Goal: Task Accomplishment & Management: Manage account settings

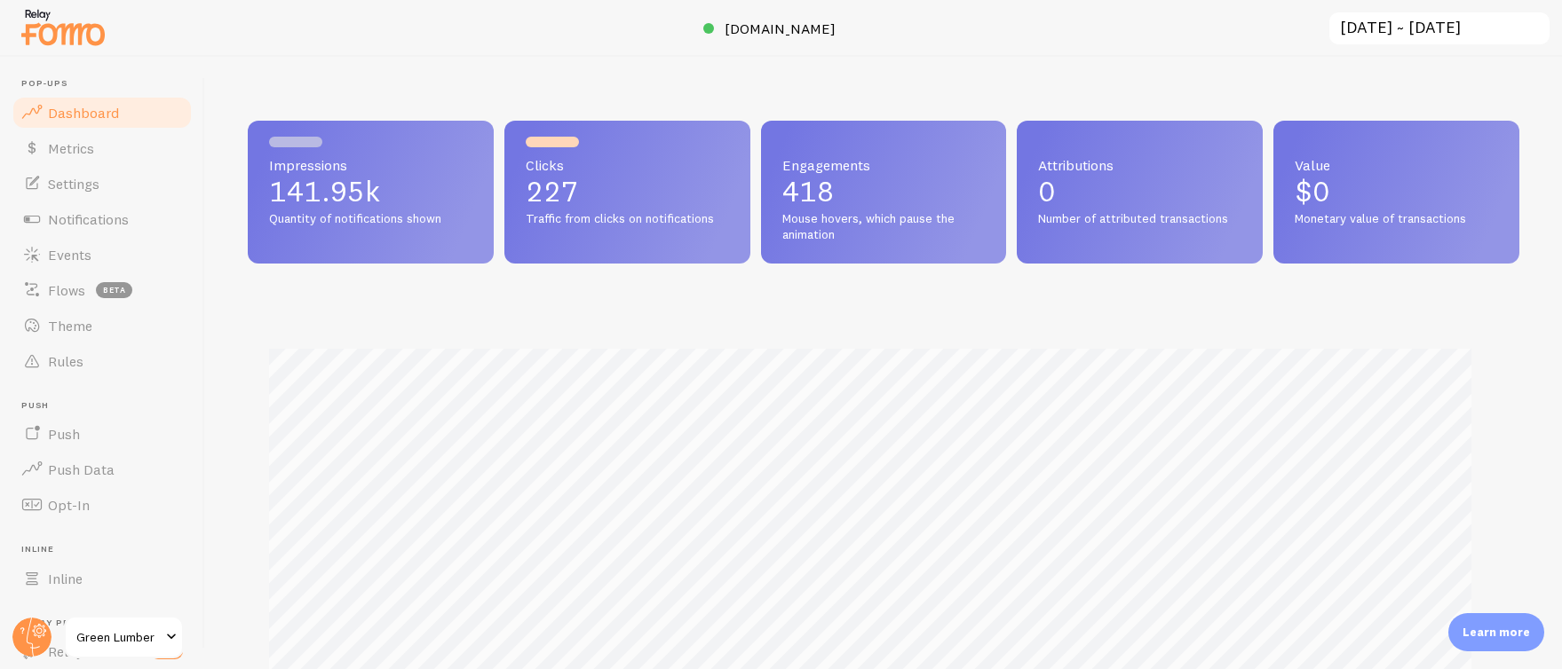
scroll to position [887348, 886557]
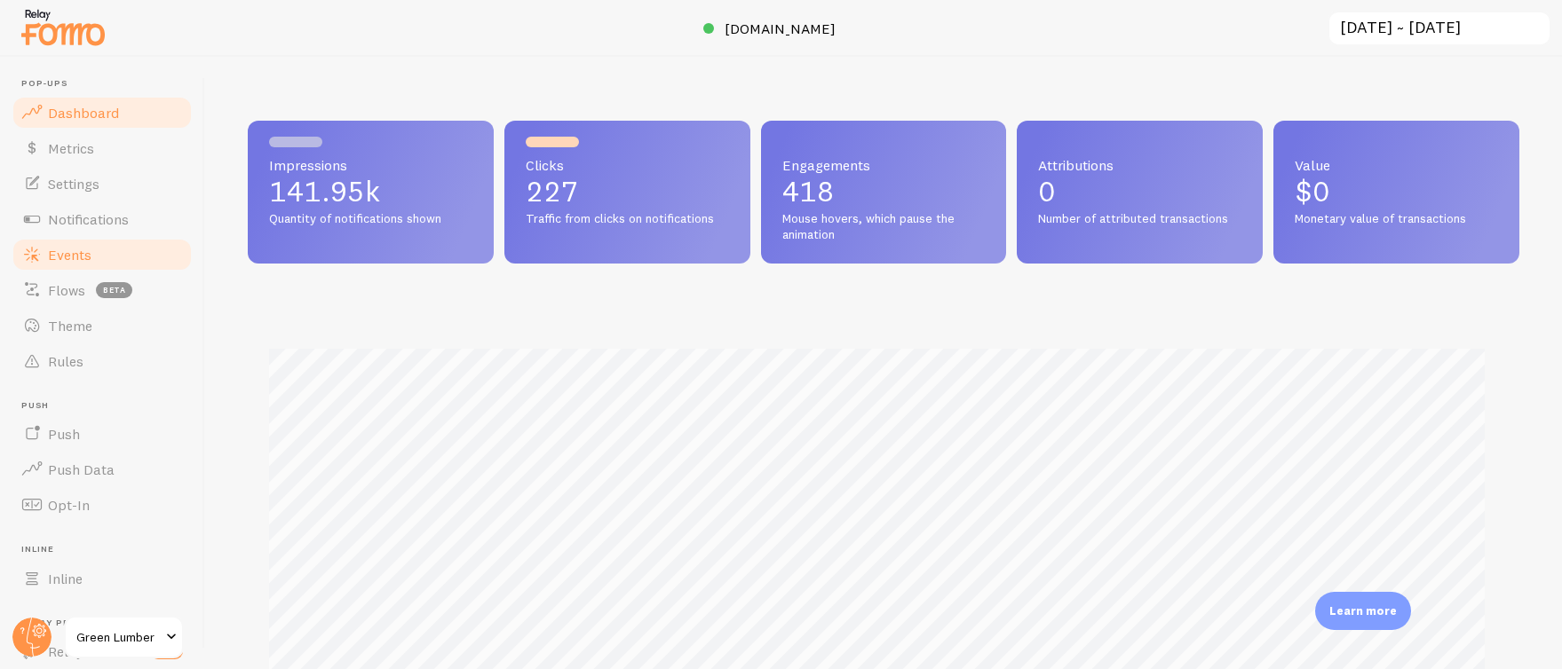
click at [79, 252] on span "Events" at bounding box center [70, 255] width 44 height 18
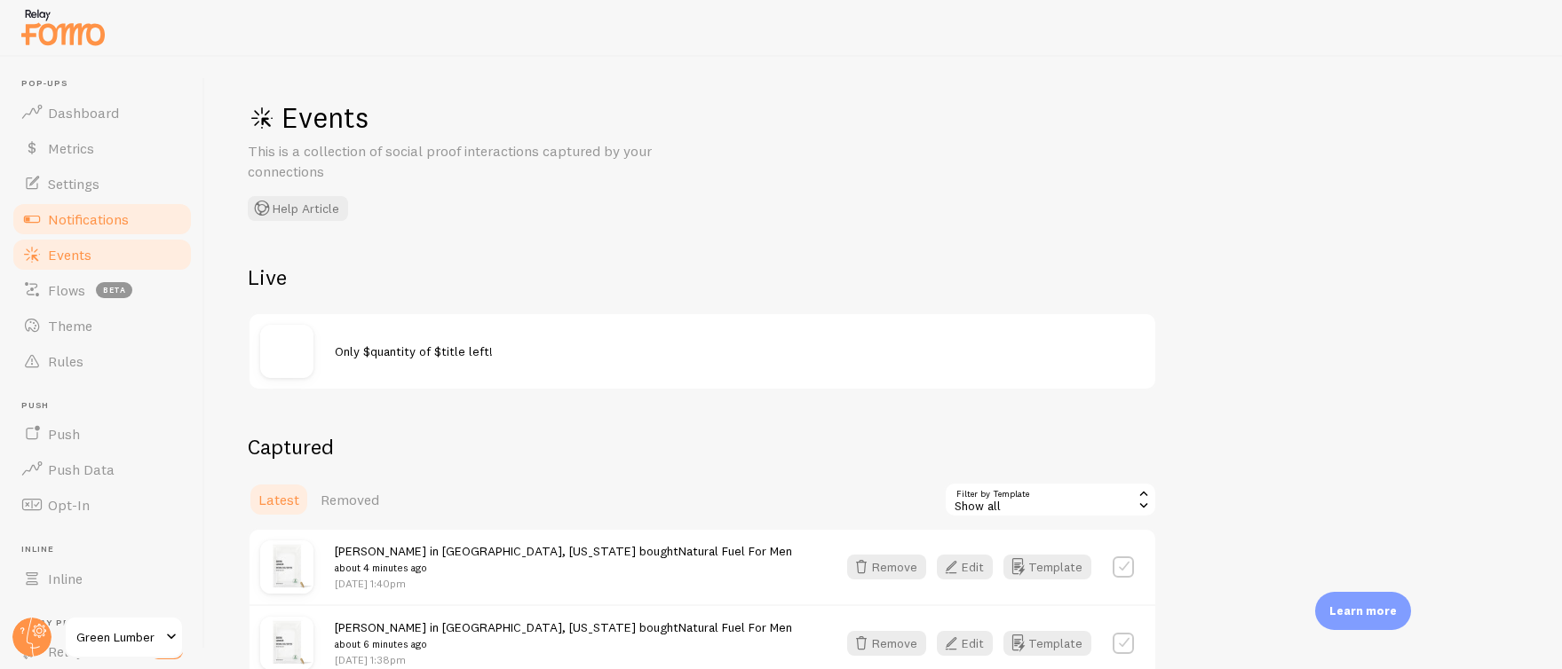
click at [97, 208] on link "Notifications" at bounding box center [102, 220] width 183 height 36
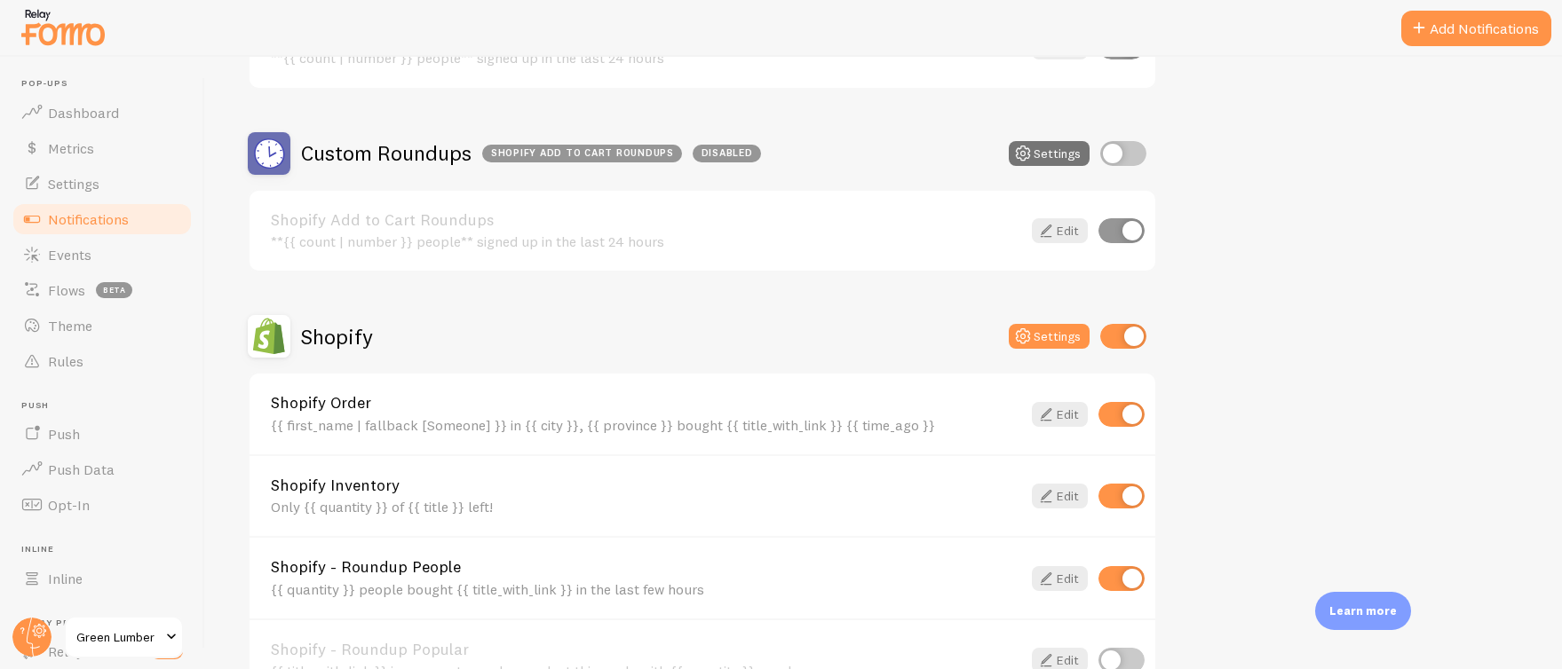
scroll to position [751, 0]
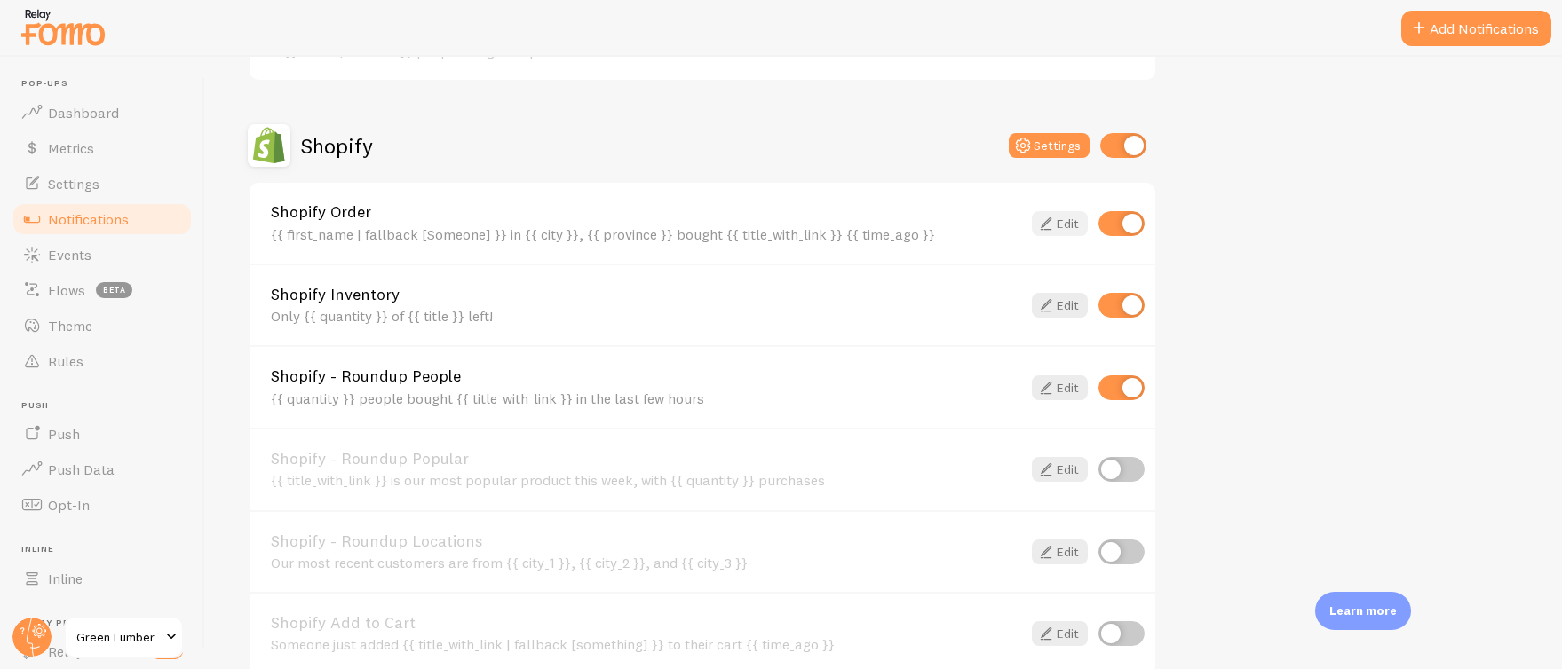
click at [1063, 218] on link "Edit" at bounding box center [1060, 223] width 56 height 25
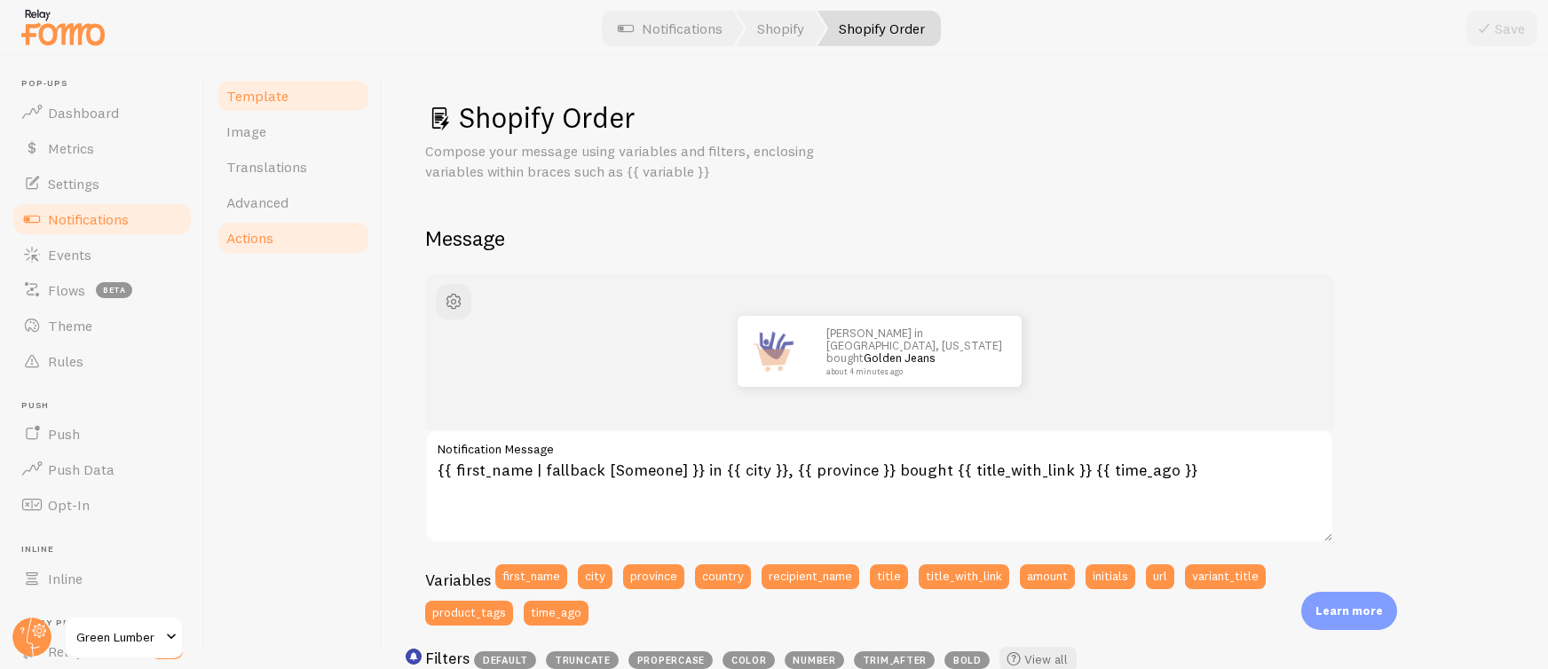
click at [320, 243] on link "Actions" at bounding box center [293, 238] width 155 height 36
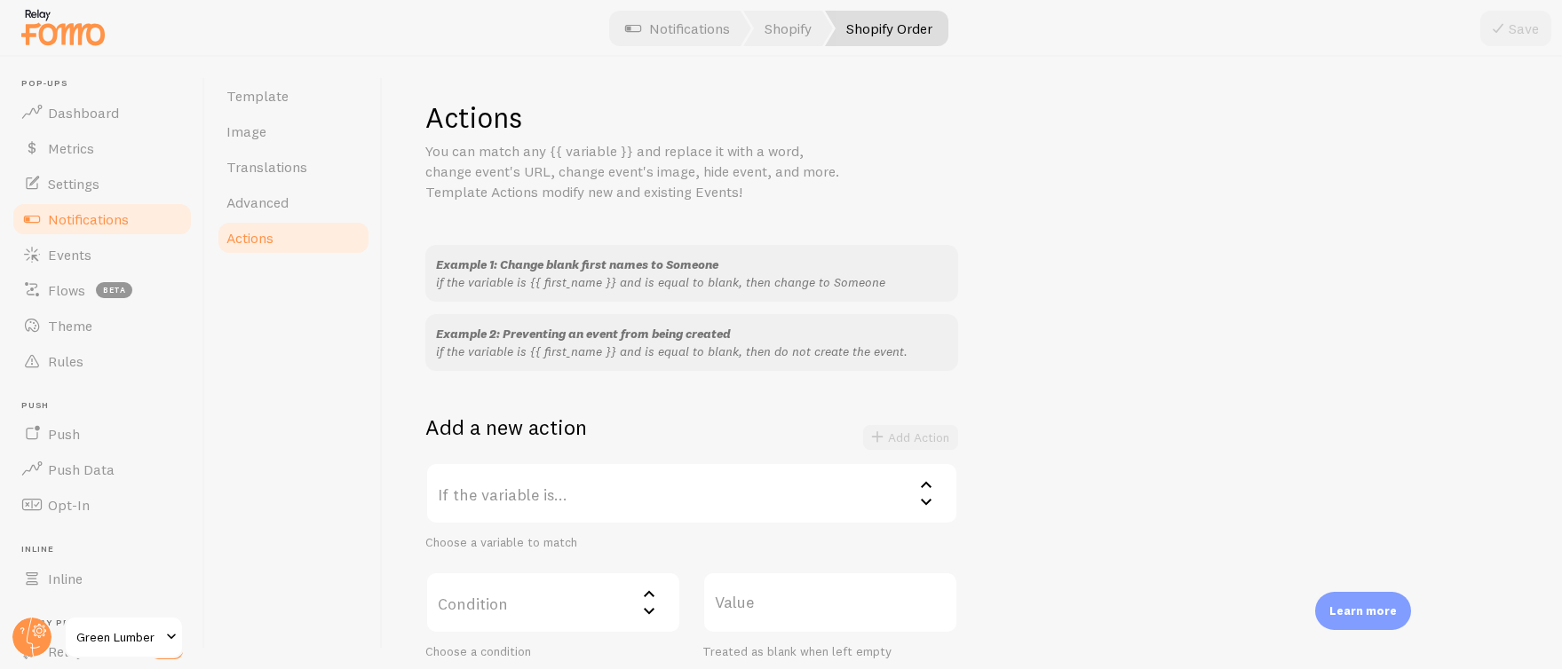
scroll to position [348, 0]
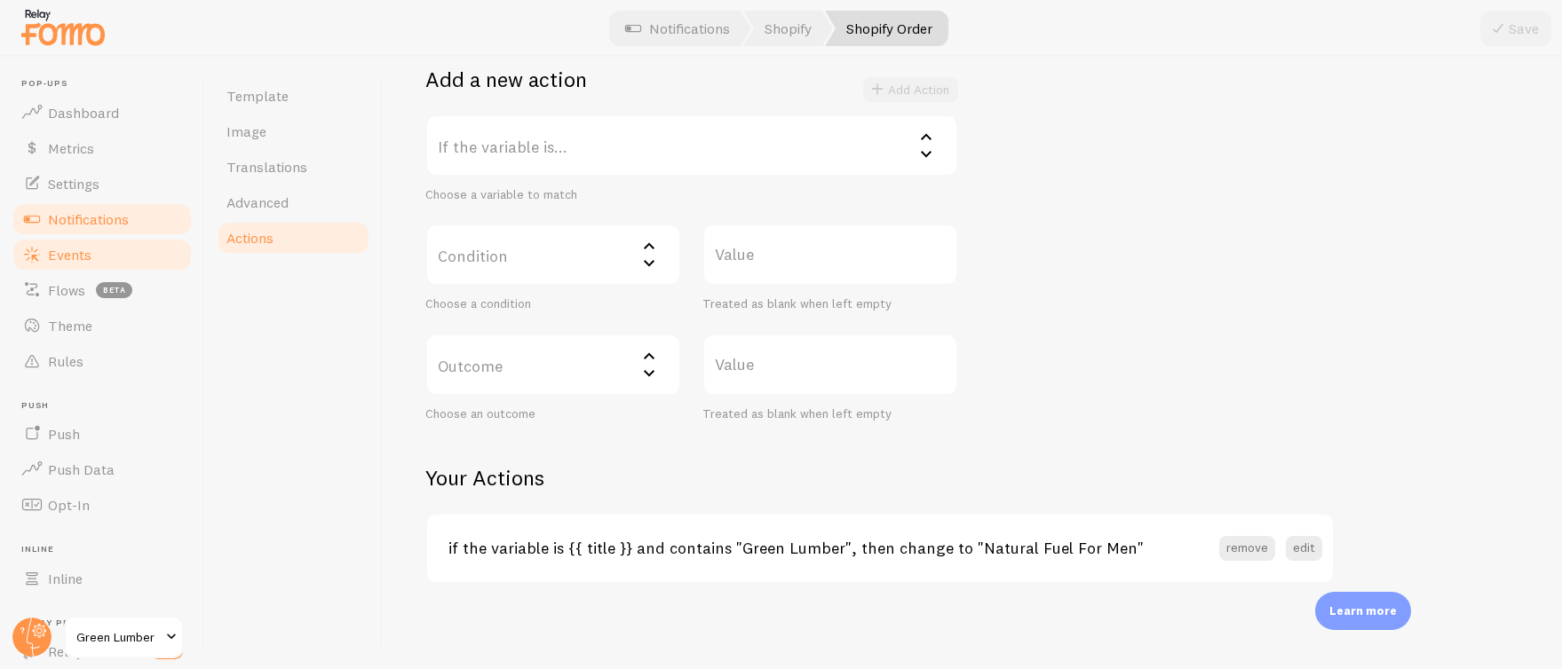
click at [88, 250] on span "Events" at bounding box center [70, 255] width 44 height 18
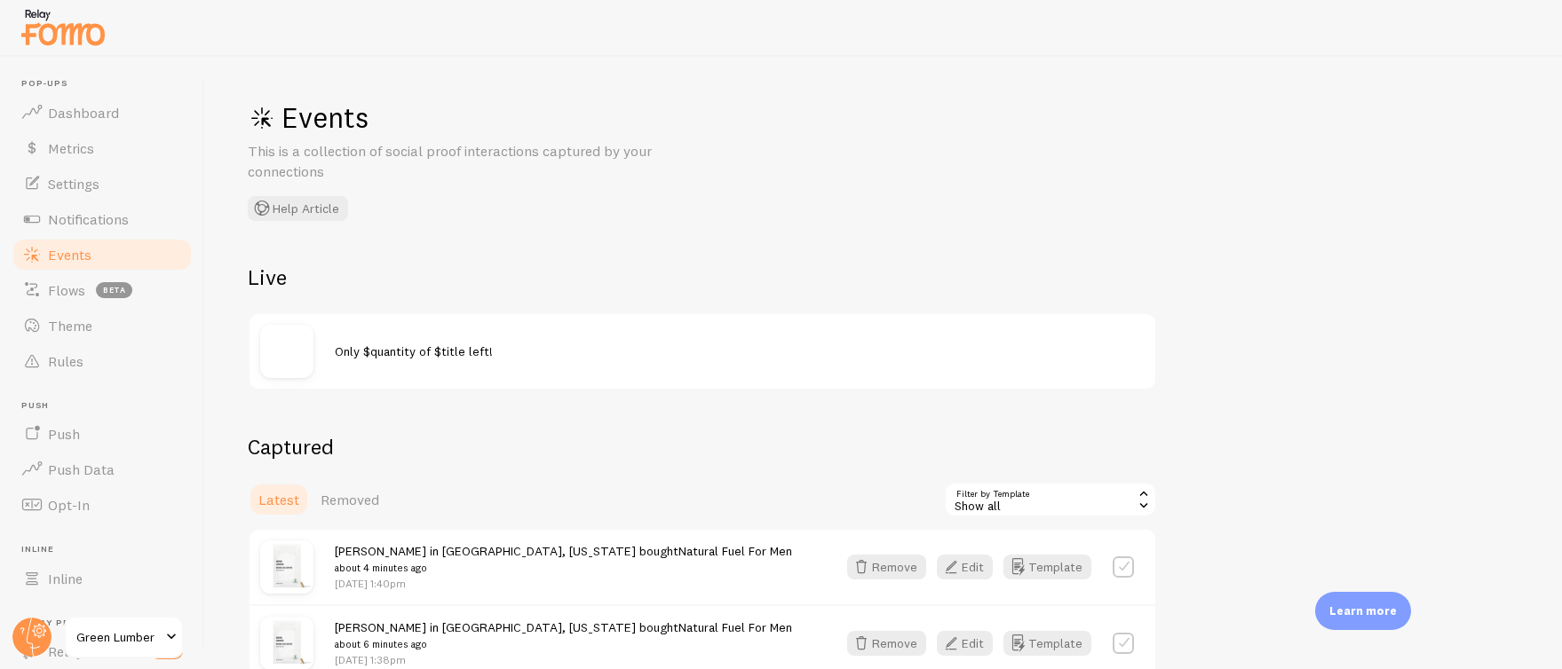
click at [348, 276] on h2 "Live" at bounding box center [702, 278] width 909 height 28
click at [361, 493] on span "Removed" at bounding box center [350, 500] width 59 height 18
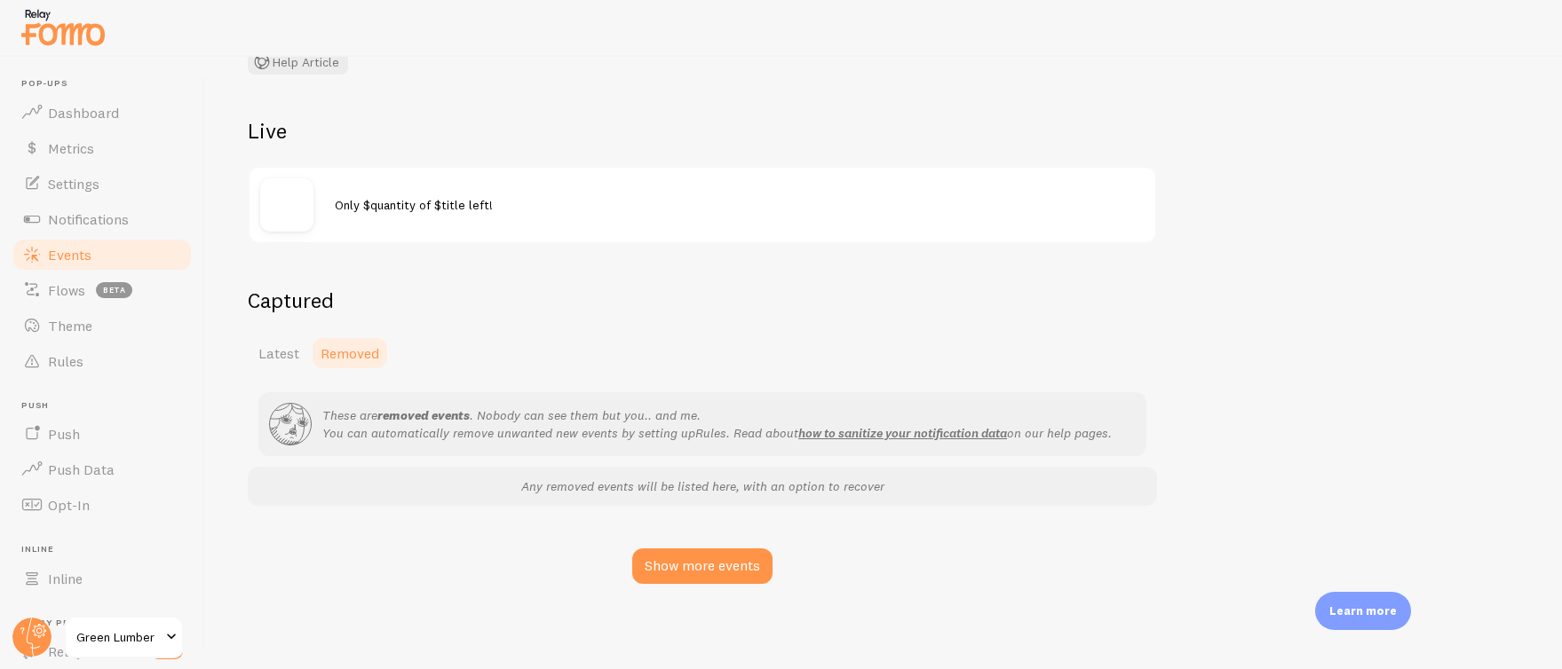
scroll to position [122, 0]
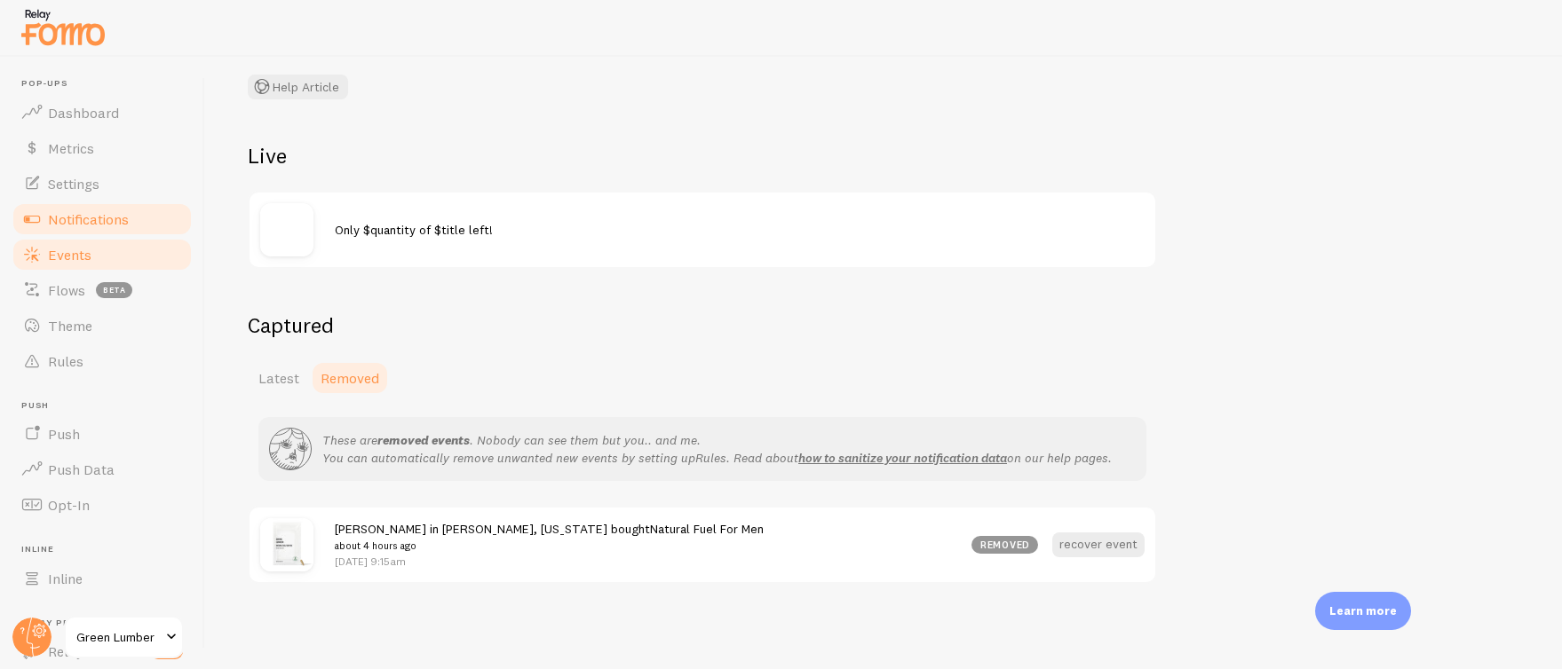
click at [92, 218] on span "Notifications" at bounding box center [88, 219] width 81 height 18
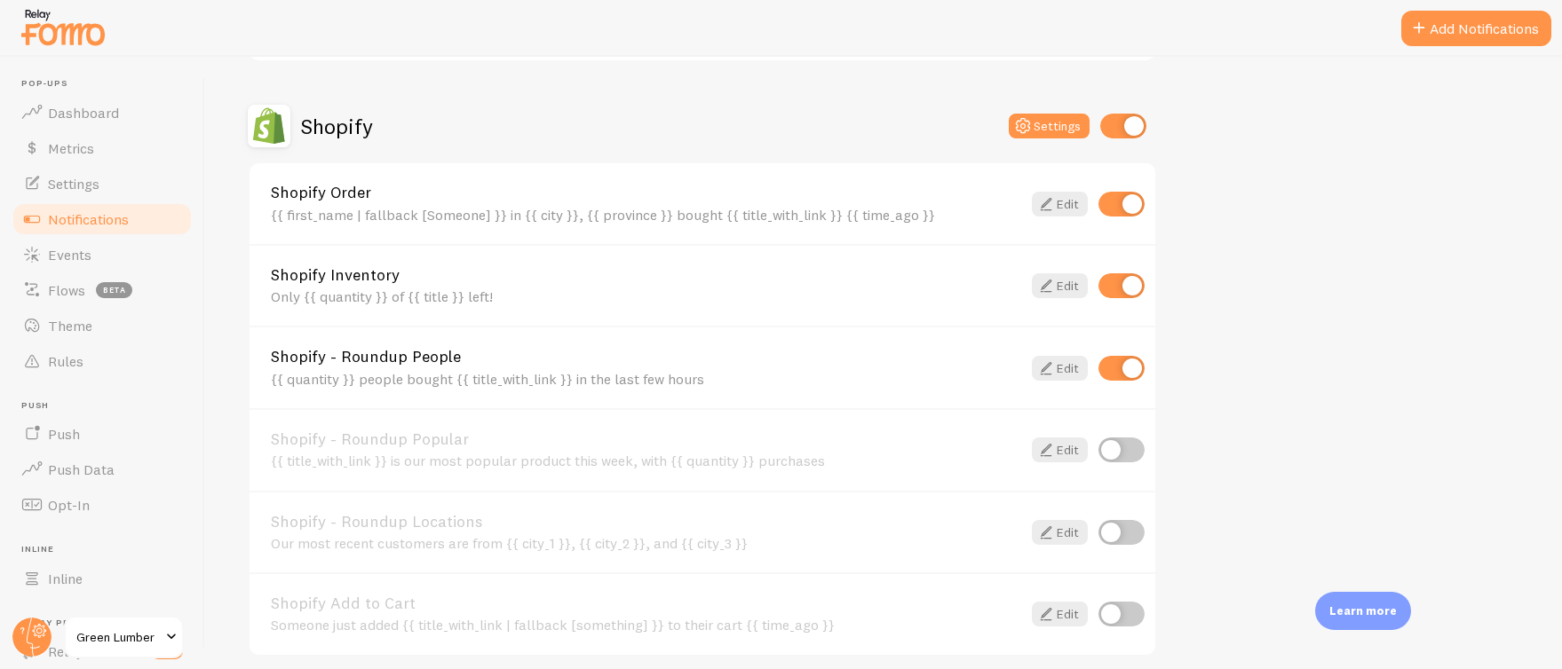
scroll to position [843, 0]
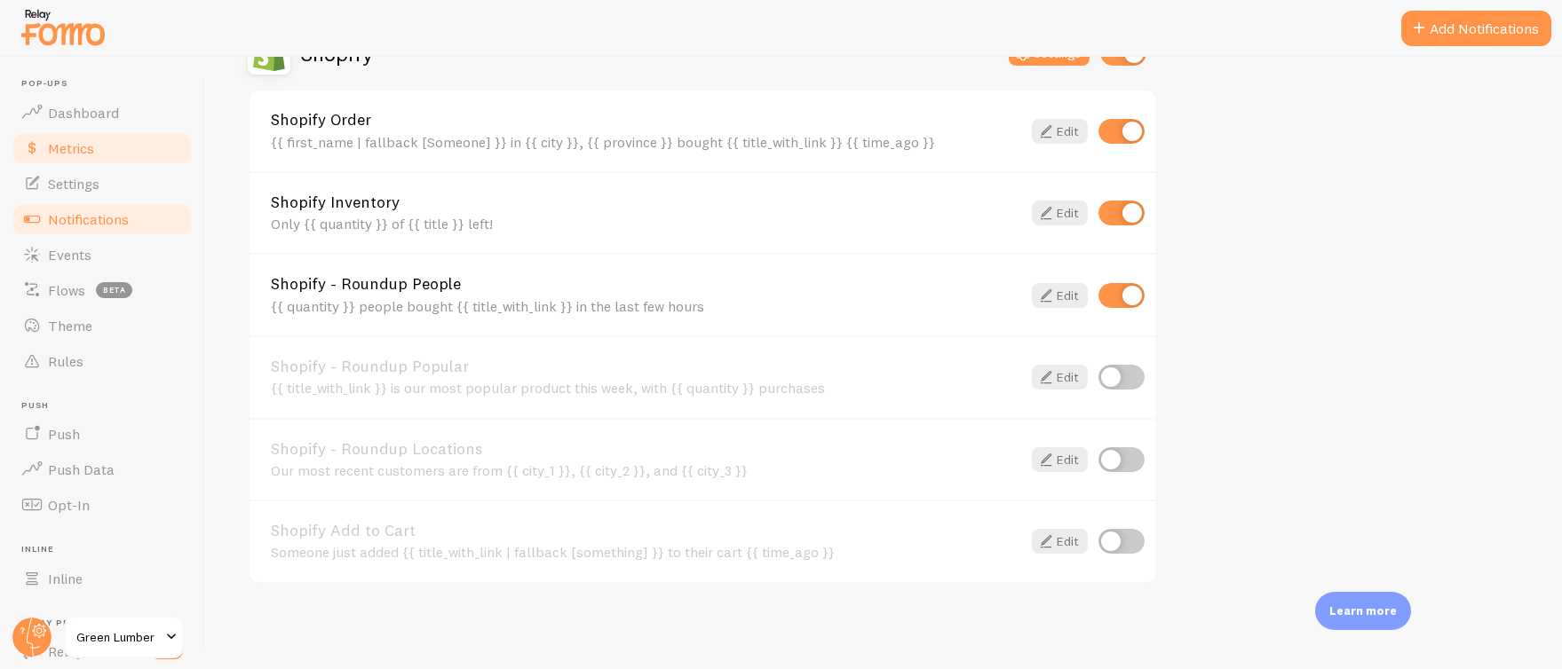
drag, startPoint x: 84, startPoint y: 146, endPoint x: 94, endPoint y: 146, distance: 9.8
click at [84, 146] on span "Metrics" at bounding box center [71, 148] width 46 height 18
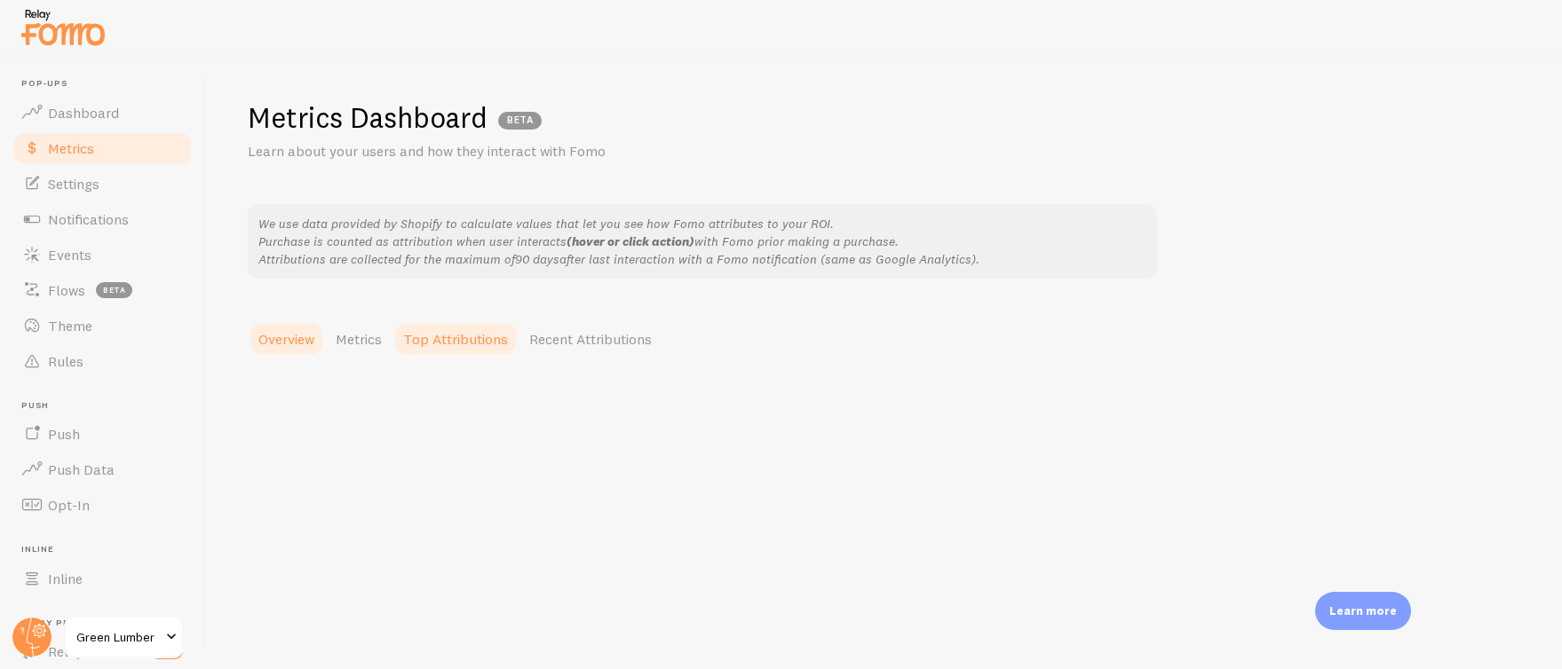
click at [459, 336] on link "Top Attributions" at bounding box center [455, 339] width 126 height 36
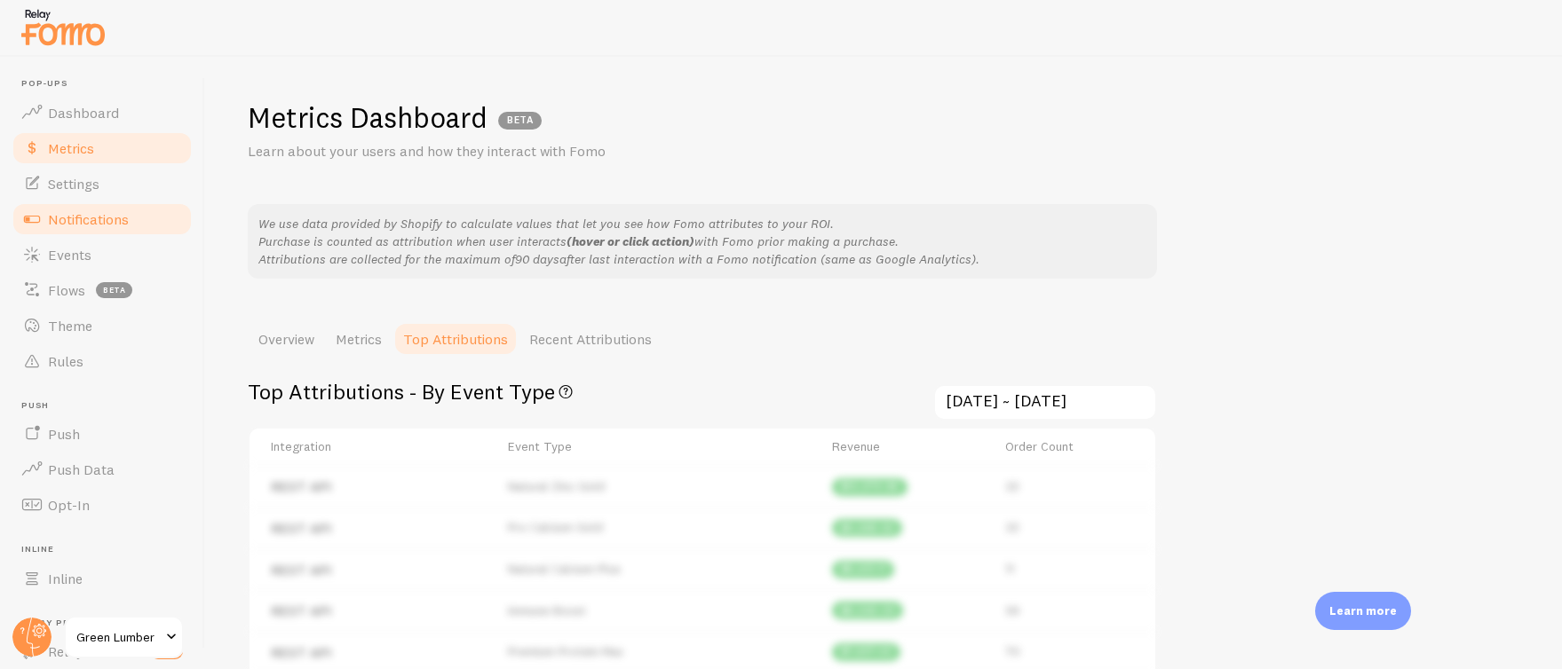
click at [133, 219] on link "Notifications" at bounding box center [102, 220] width 183 height 36
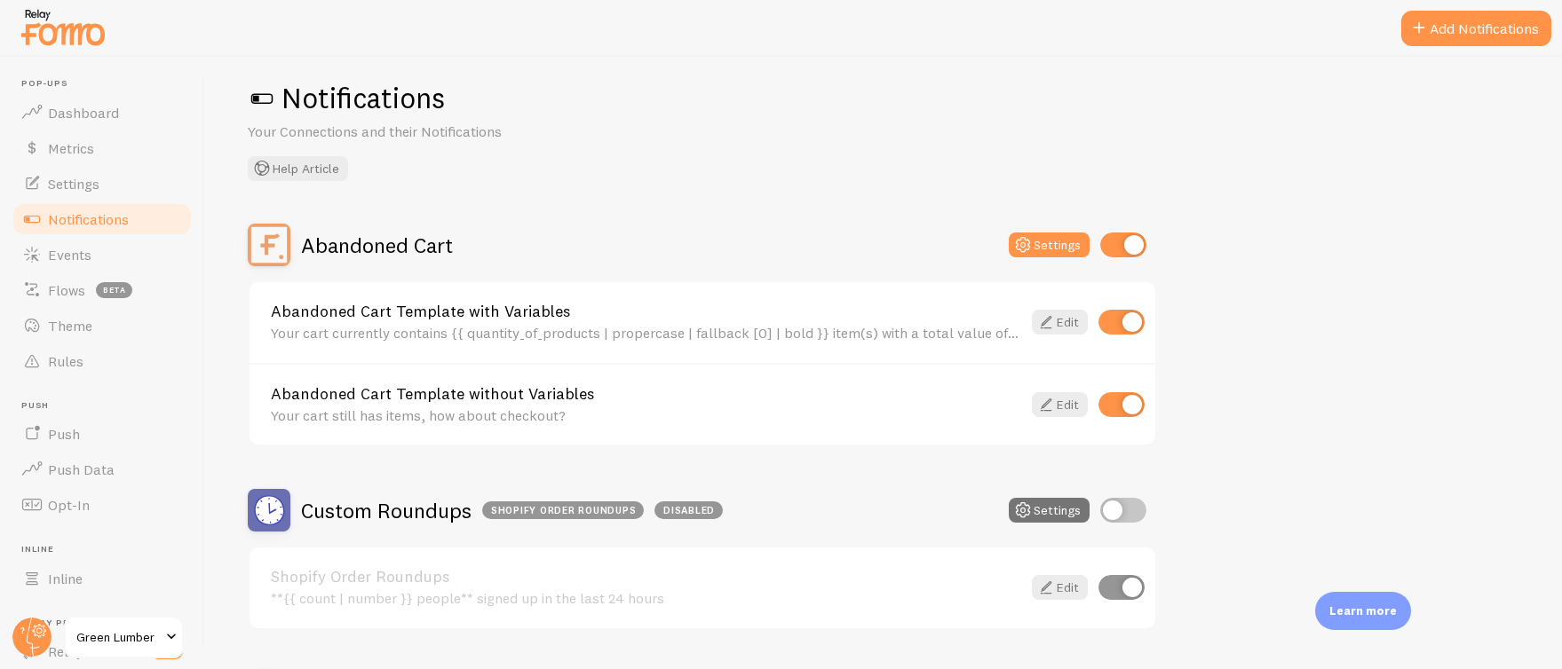
scroll to position [145, 0]
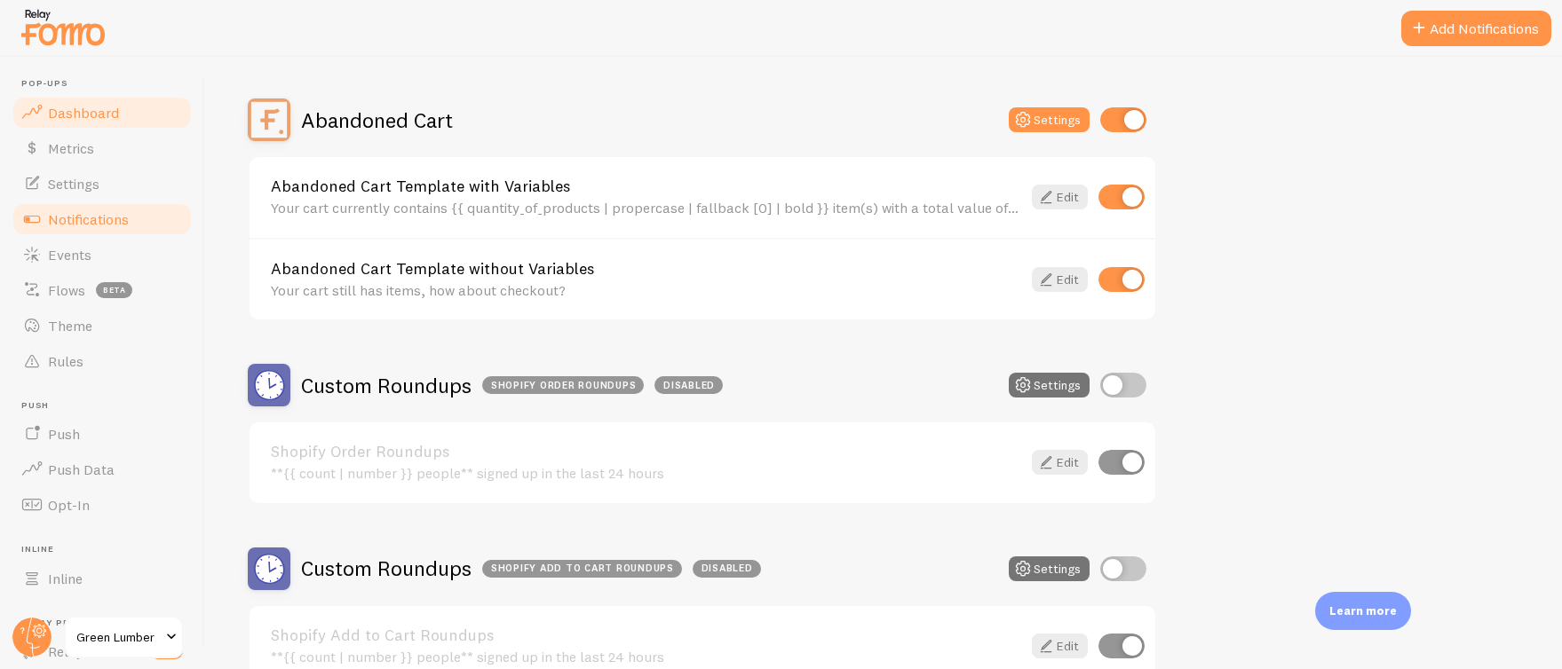
click at [70, 99] on link "Dashboard" at bounding box center [102, 113] width 183 height 36
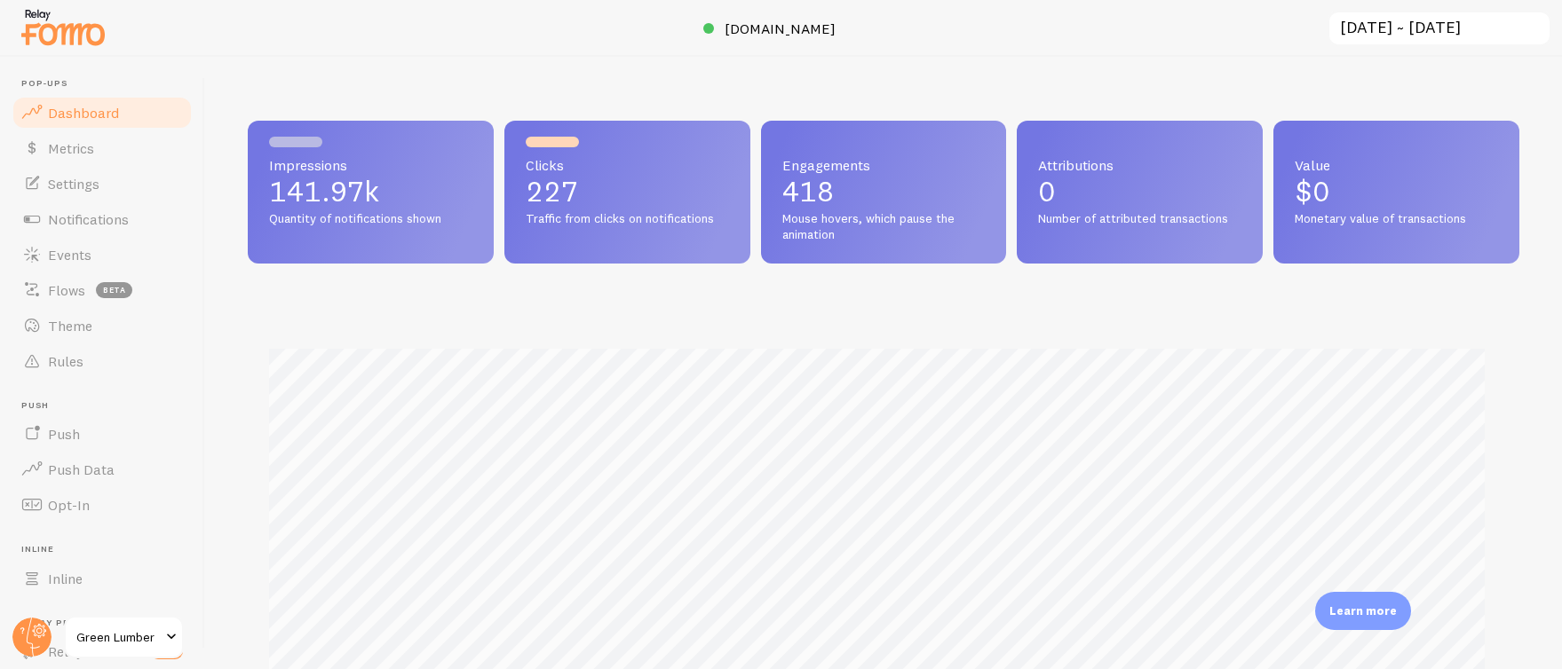
scroll to position [466, 1258]
click at [85, 146] on span "Metrics" at bounding box center [71, 148] width 46 height 18
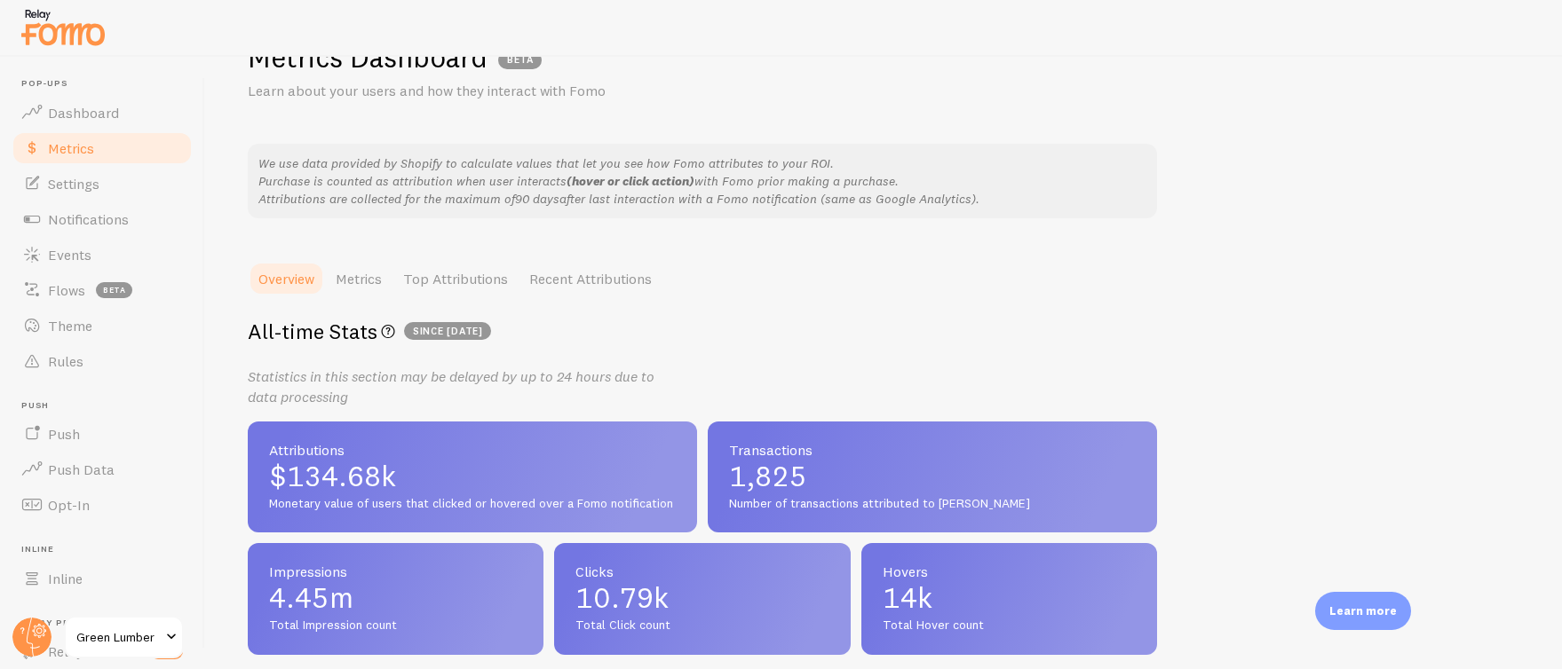
scroll to position [92, 0]
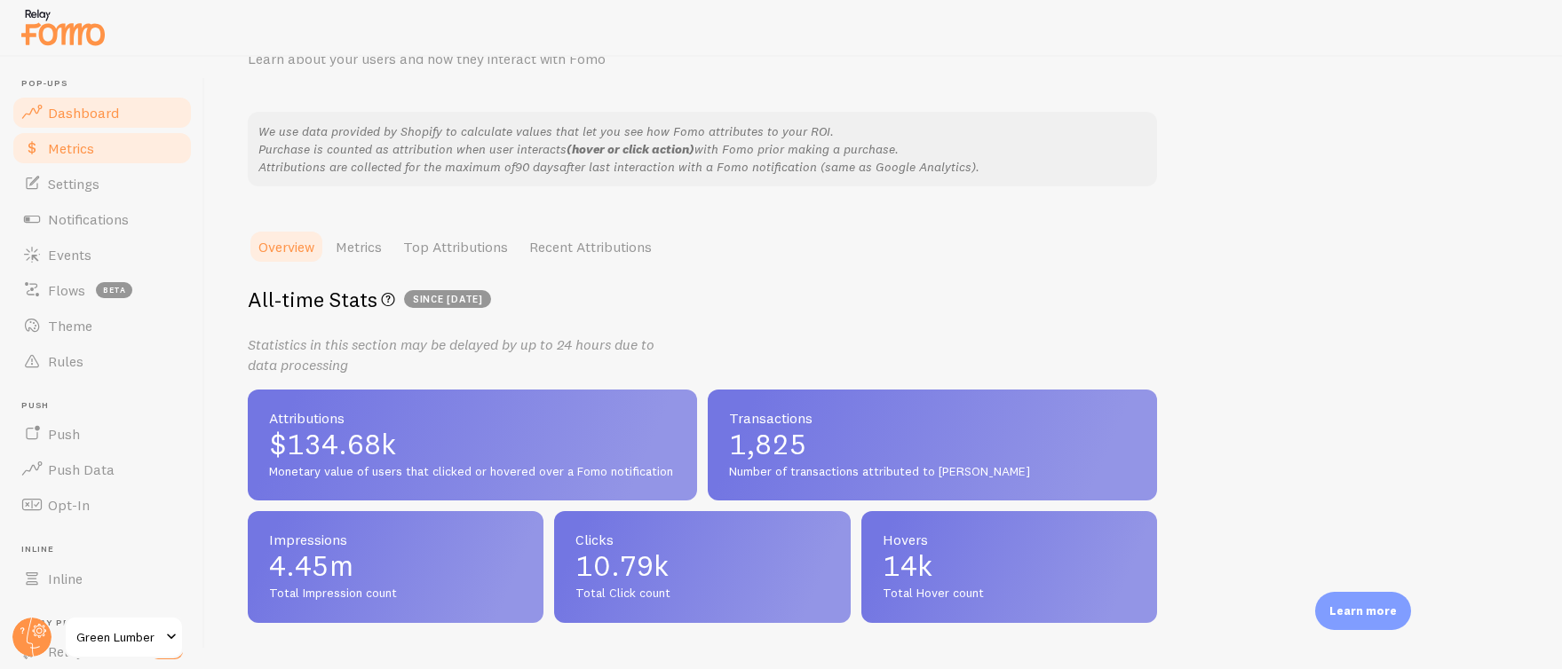
click at [99, 109] on span "Dashboard" at bounding box center [83, 113] width 71 height 18
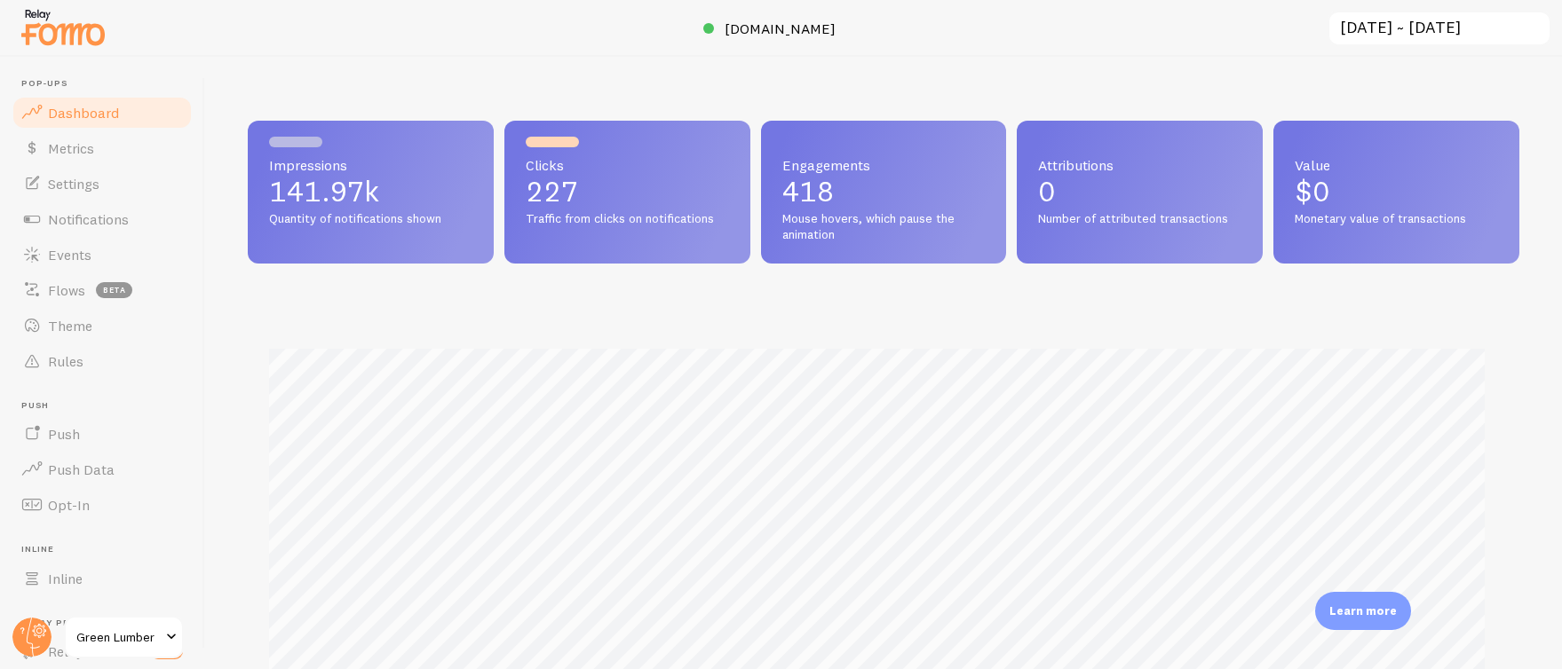
scroll to position [466, 1258]
click at [114, 223] on span "Notifications" at bounding box center [88, 219] width 81 height 18
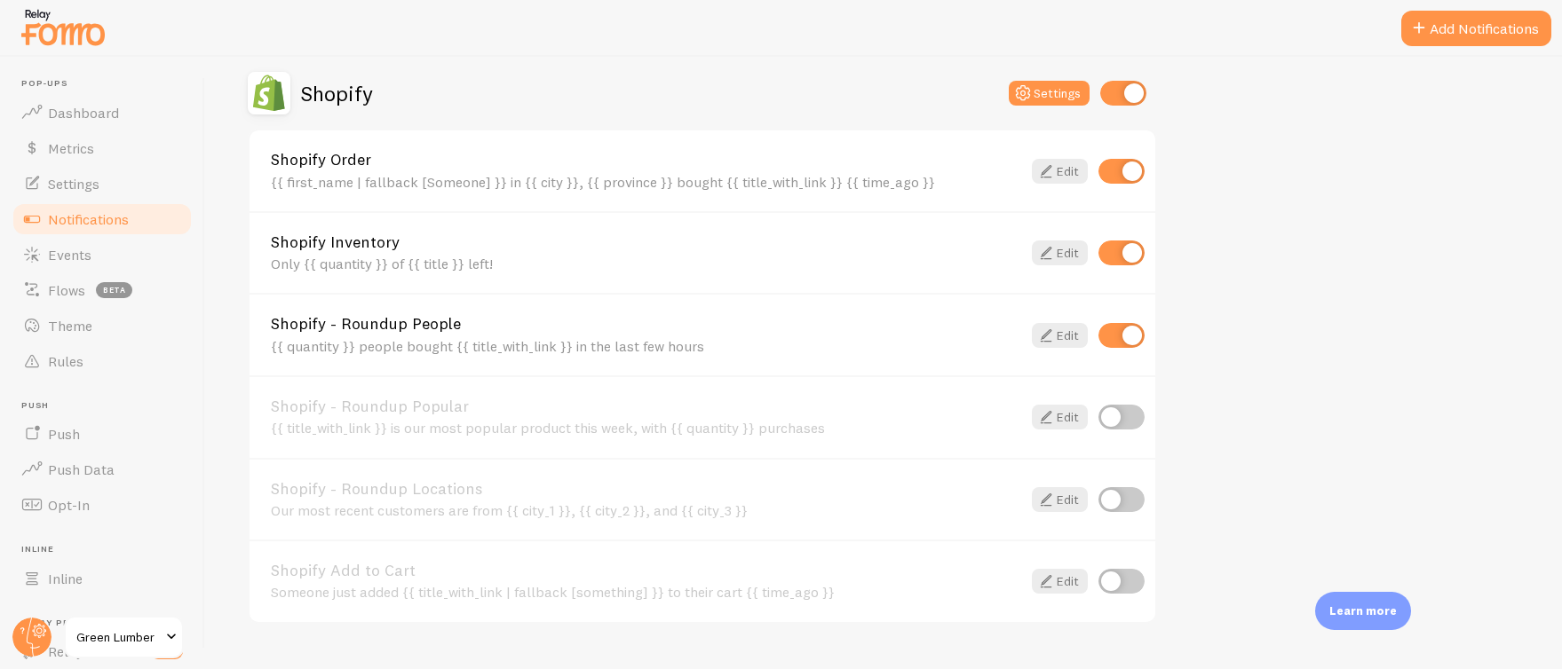
scroll to position [780, 0]
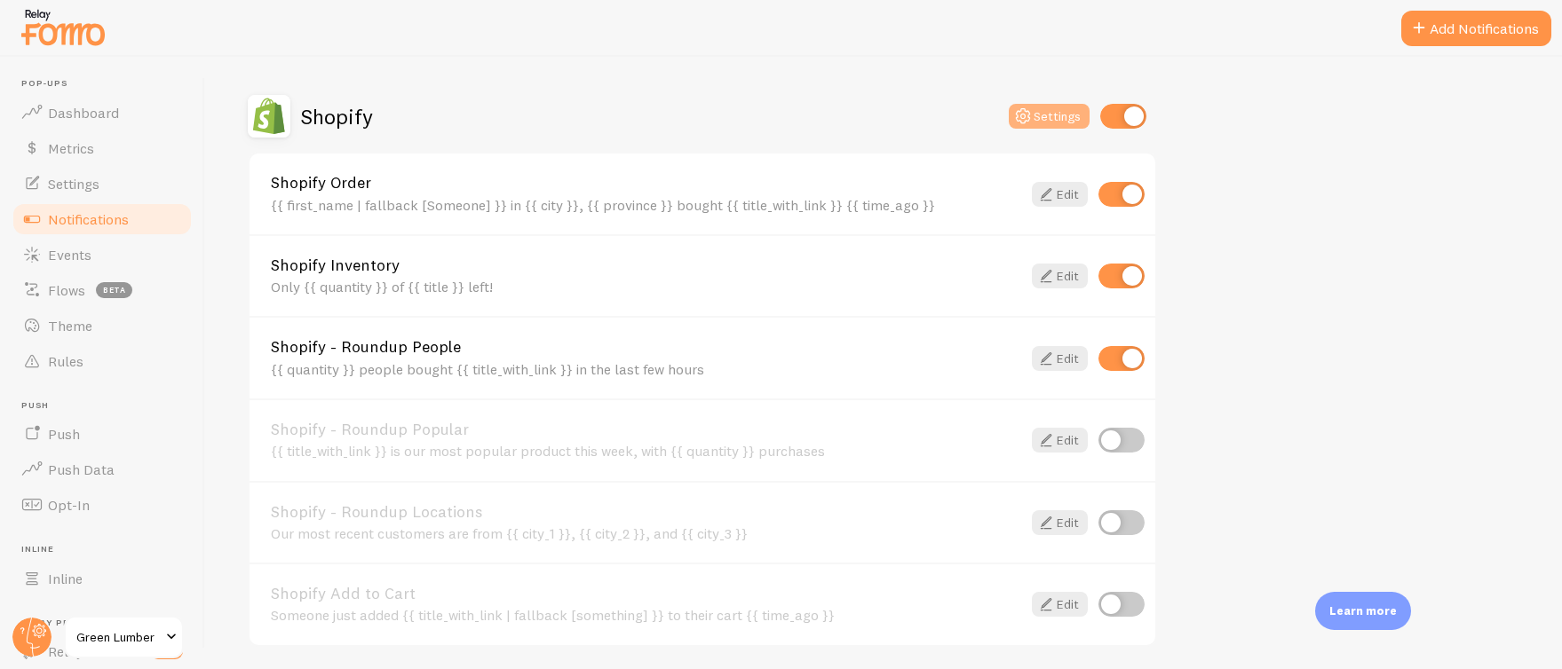
click at [1068, 116] on button "Settings" at bounding box center [1049, 116] width 81 height 25
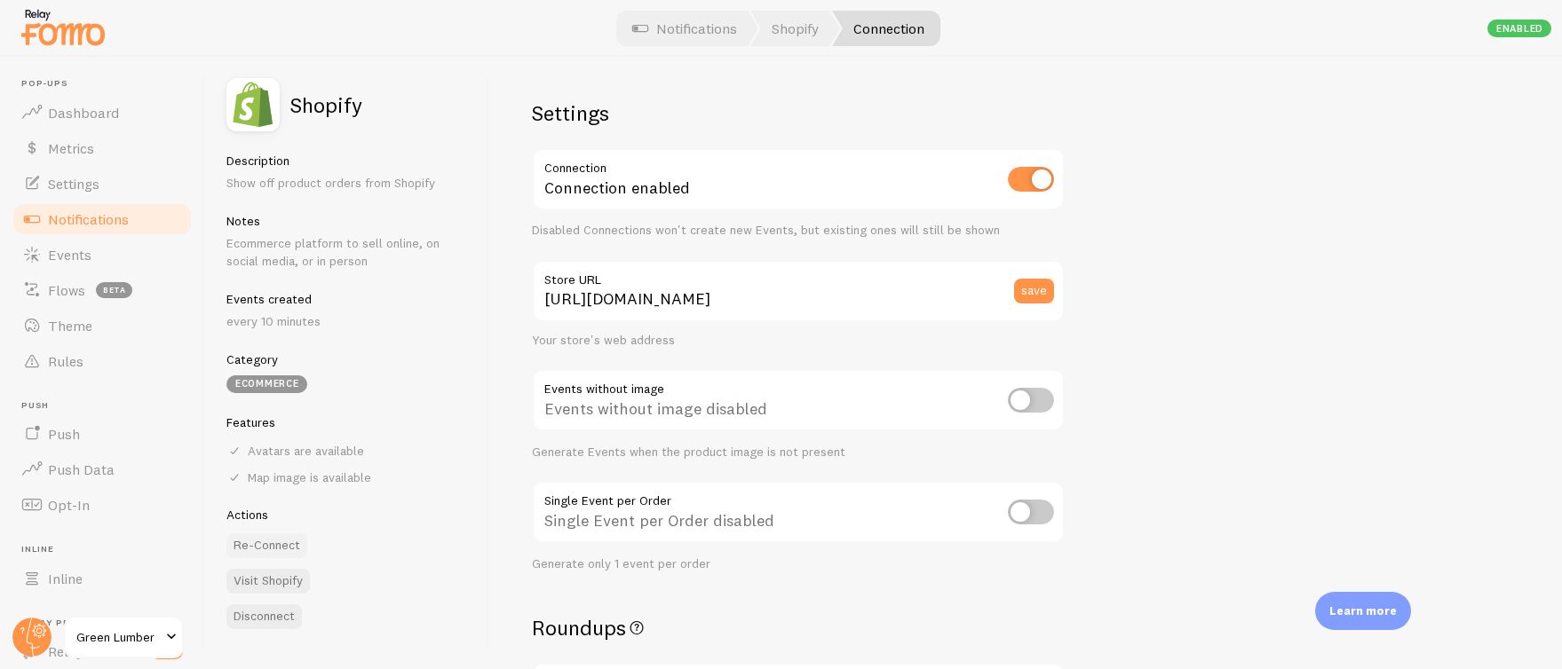
click at [257, 540] on button "Re-Connect" at bounding box center [266, 546] width 81 height 25
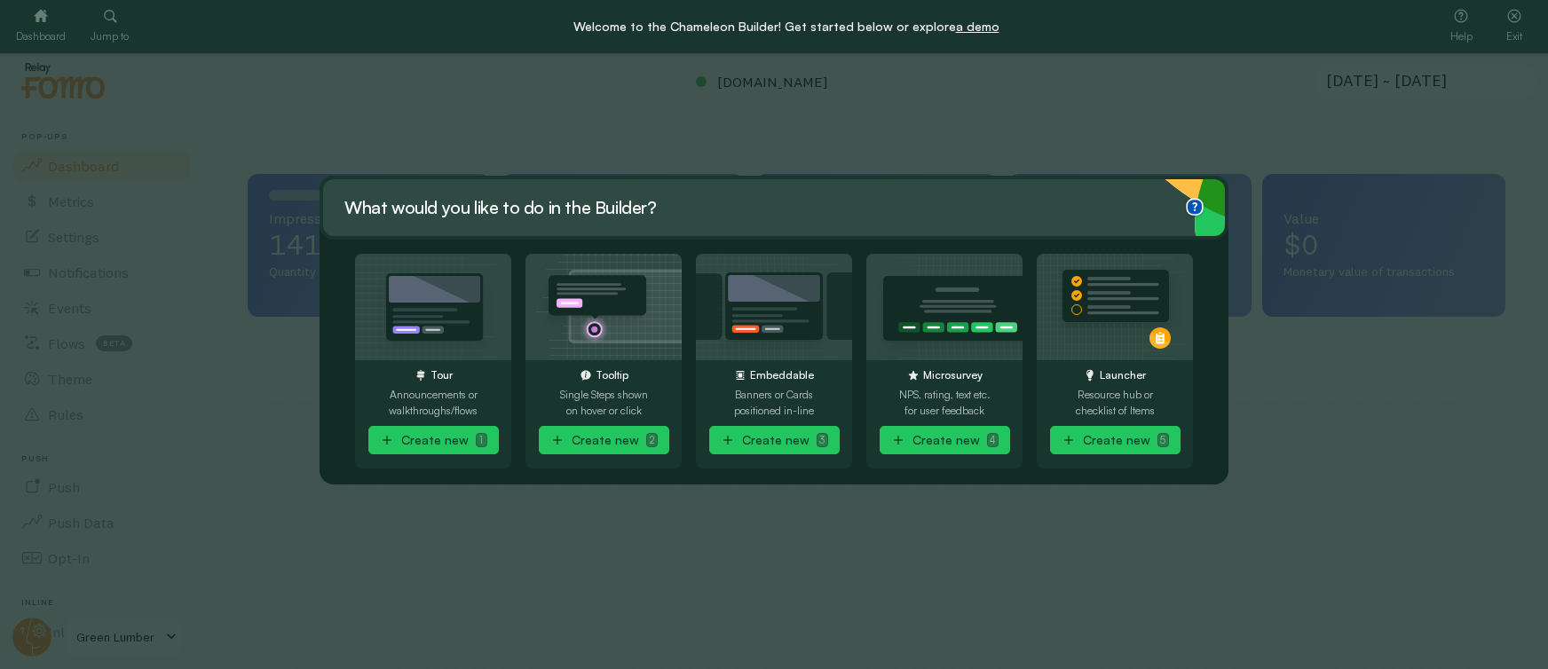
scroll to position [887348, 886570]
